Goal: Find specific page/section: Find specific page/section

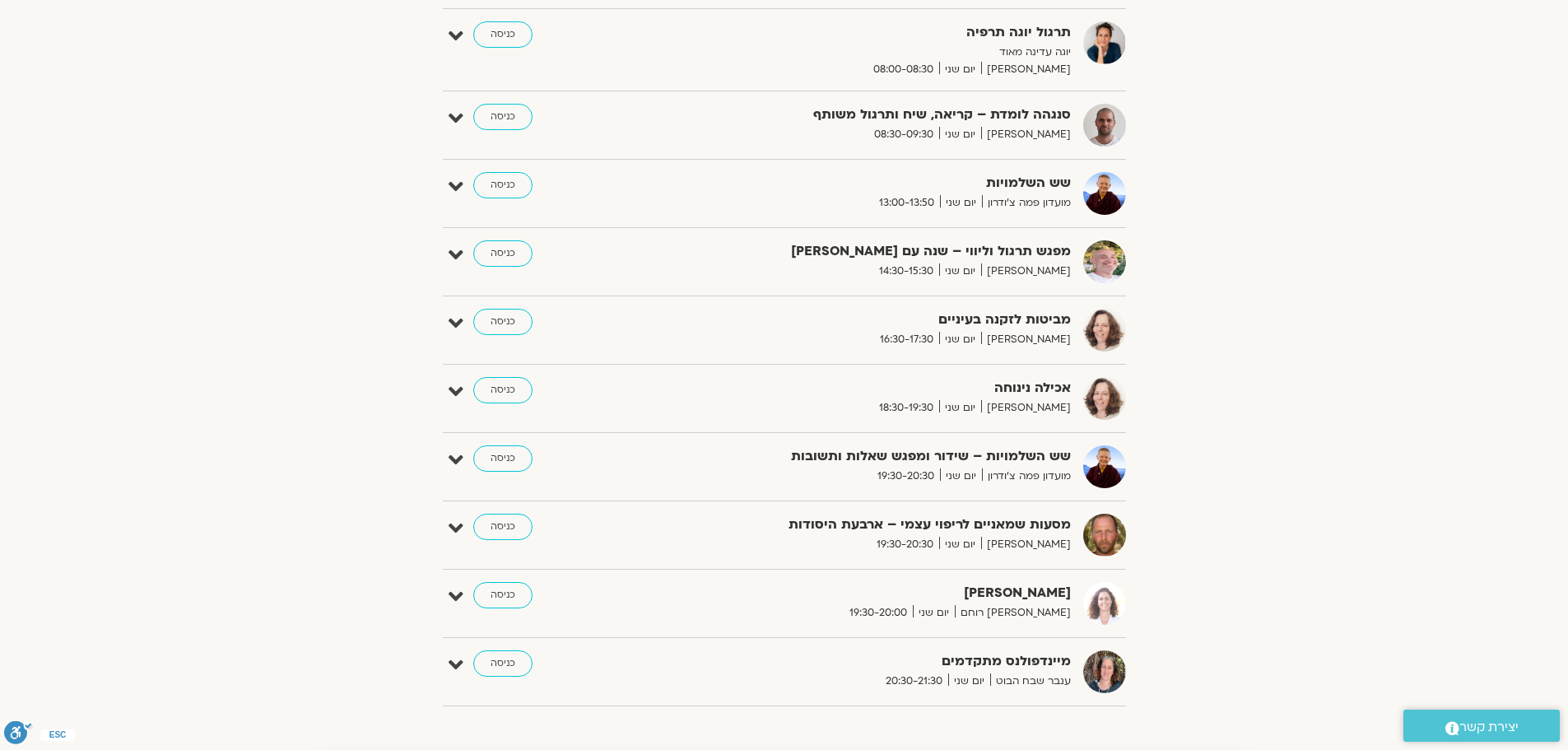
click at [272, 540] on section "הצג רק הרצאות להם יש [PERSON_NAME] גישה [DATE] - [DATE] השבוע להציג אירועים שפת…" at bounding box center [784, 164] width 1568 height 1124
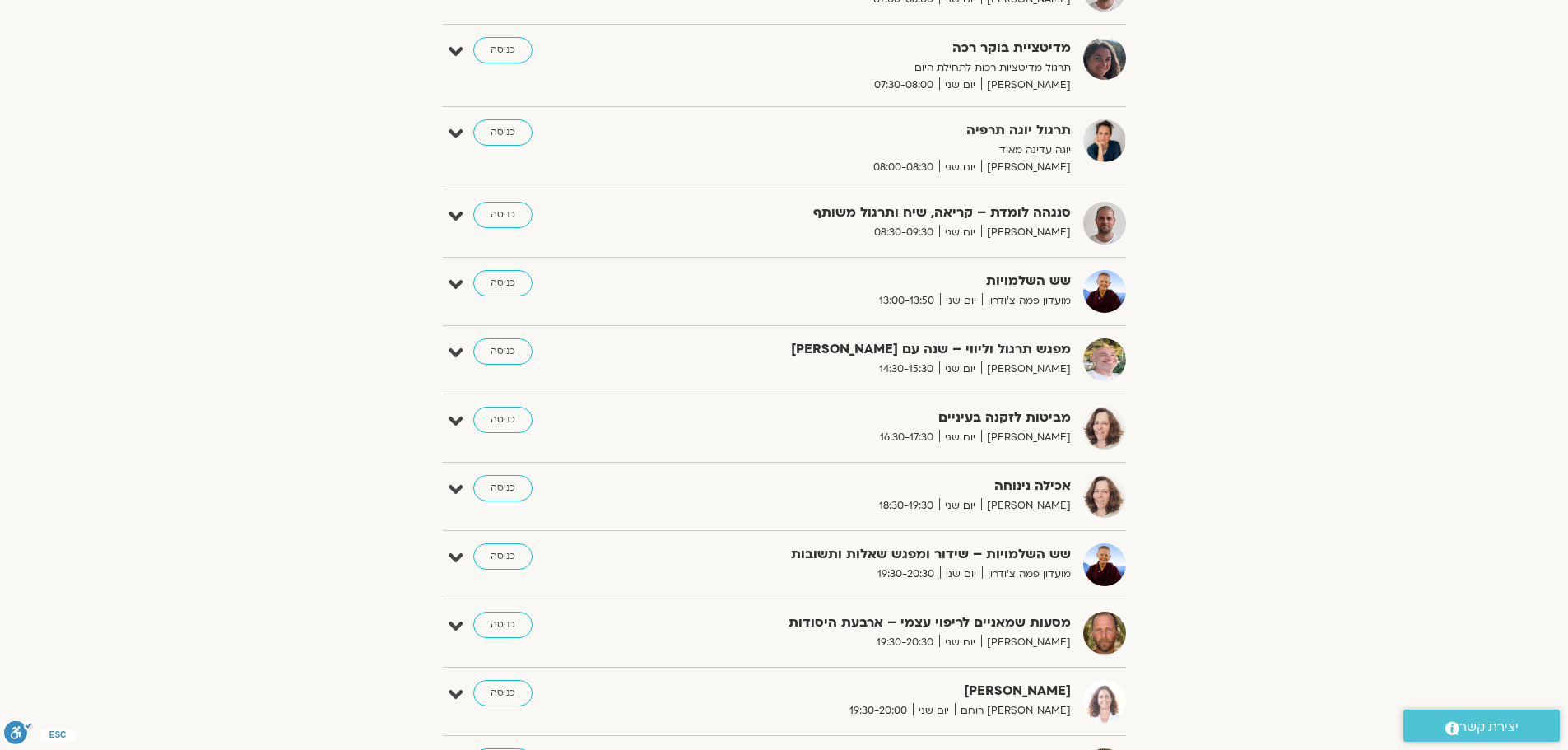
scroll to position [409, 0]
click at [492, 557] on link "כניסה" at bounding box center [502, 554] width 59 height 26
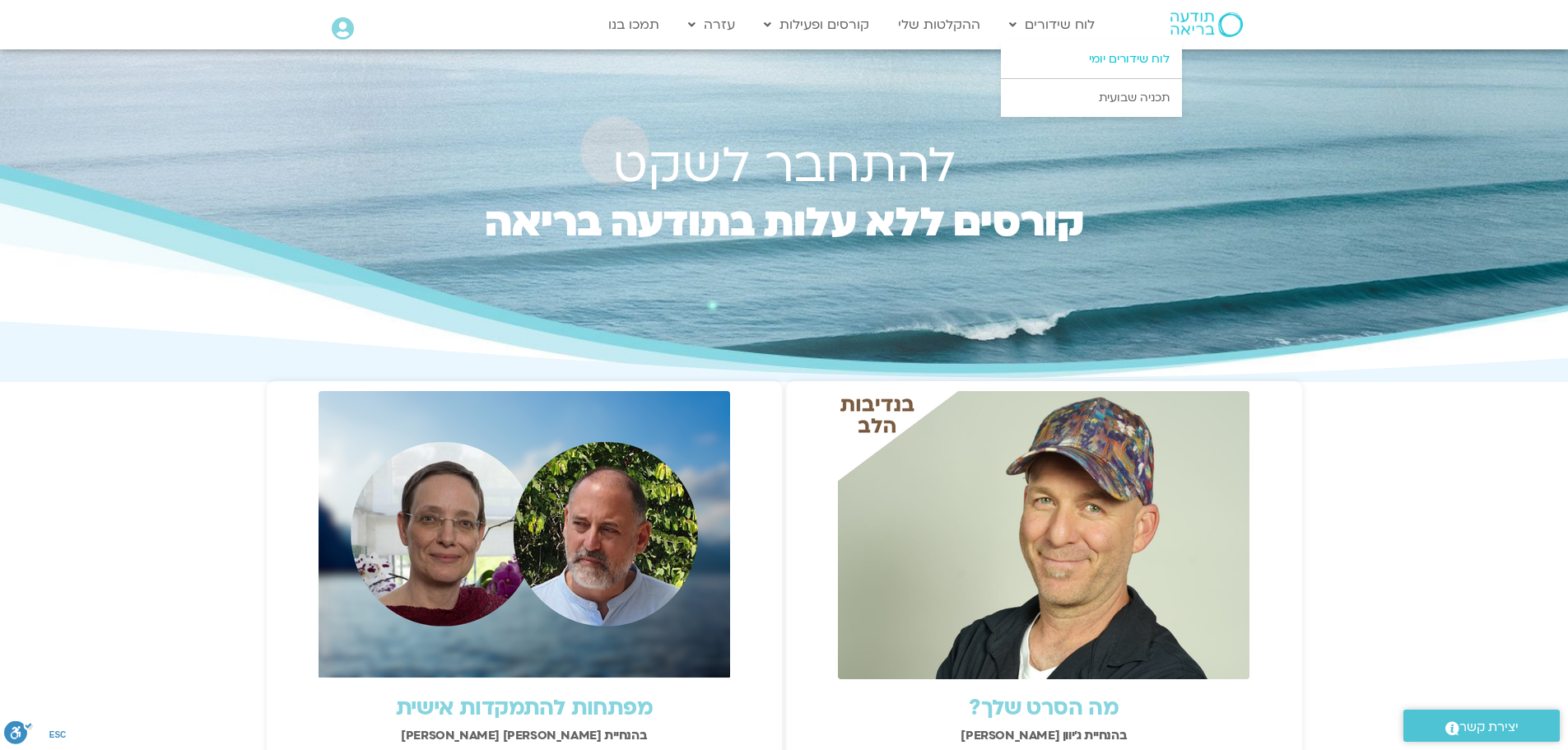
click at [1107, 53] on link "לוח שידורים יומי" at bounding box center [1092, 60] width 181 height 38
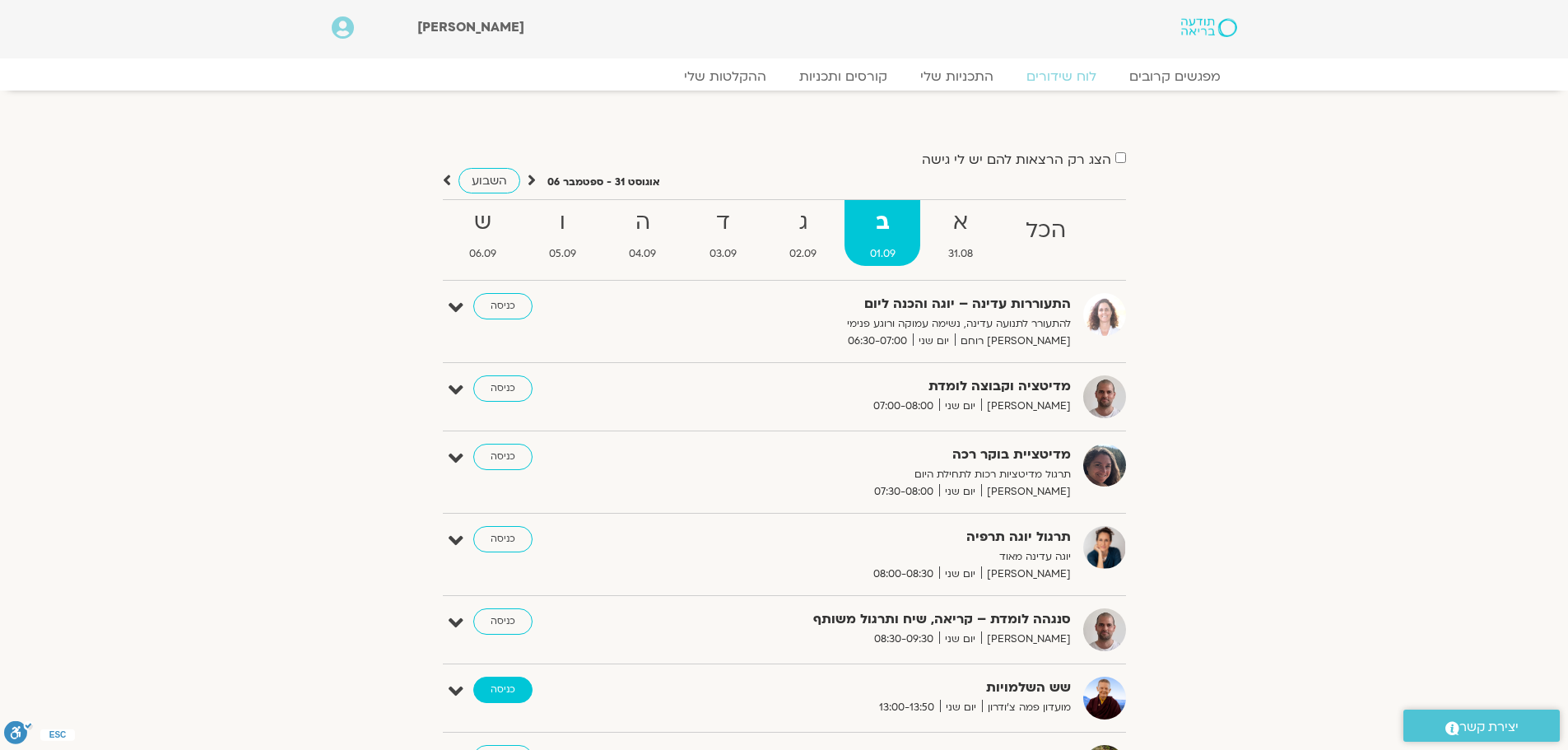
click at [515, 686] on link "כניסה" at bounding box center [502, 689] width 59 height 26
